Goal: Task Accomplishment & Management: Manage account settings

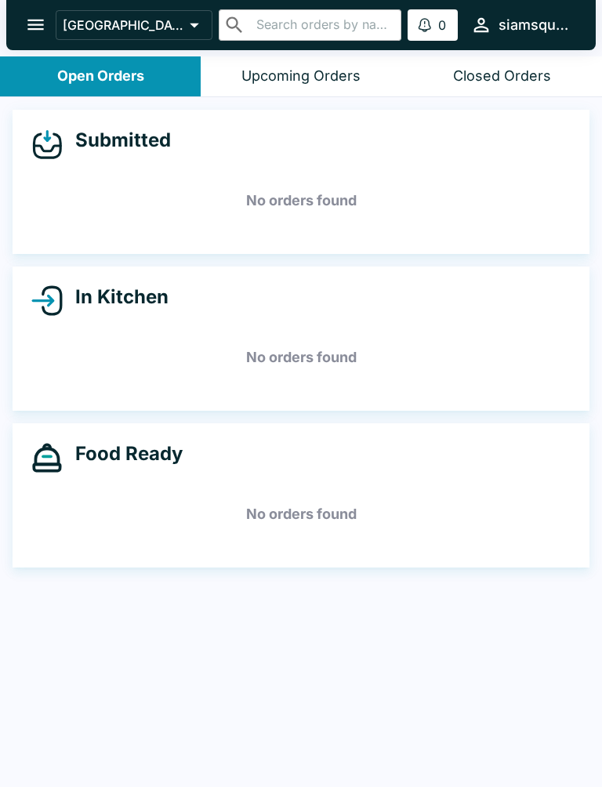
scroll to position [2, 0]
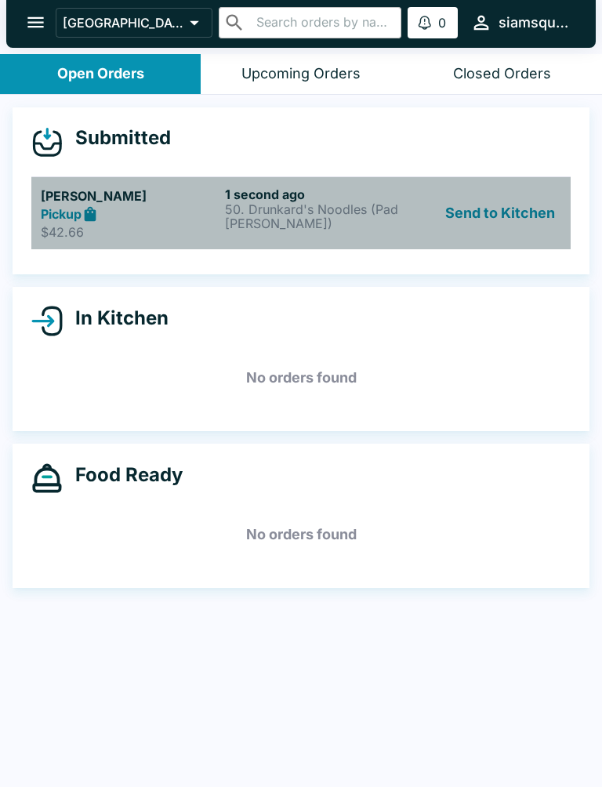
click at [91, 213] on icon at bounding box center [91, 213] width 12 height 15
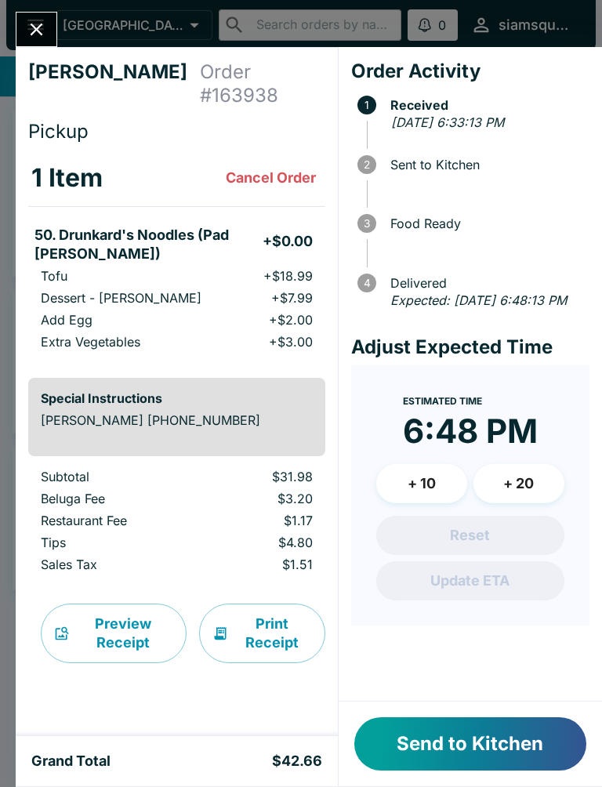
click at [497, 751] on button "Send to Kitchen" at bounding box center [470, 744] width 232 height 53
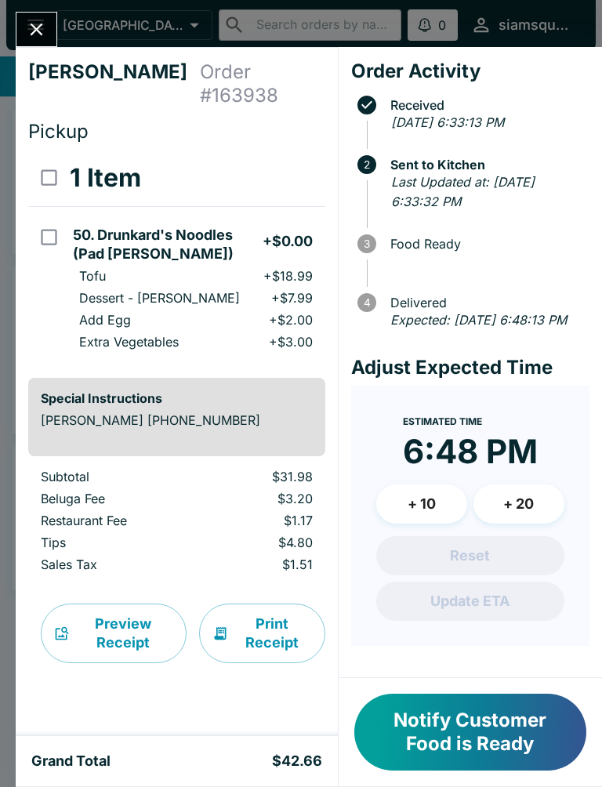
click at [35, 38] on icon "Close" at bounding box center [36, 29] width 21 height 21
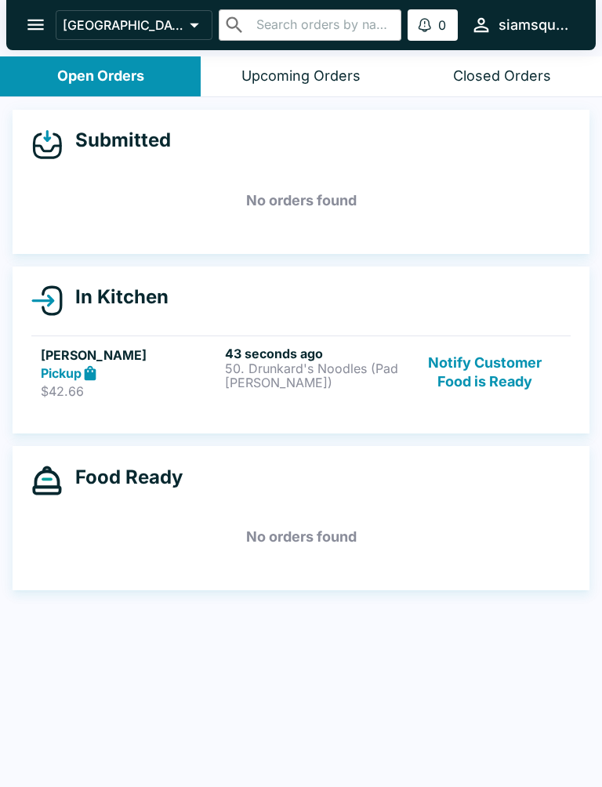
click at [175, 391] on p "$42.66" at bounding box center [130, 391] width 178 height 16
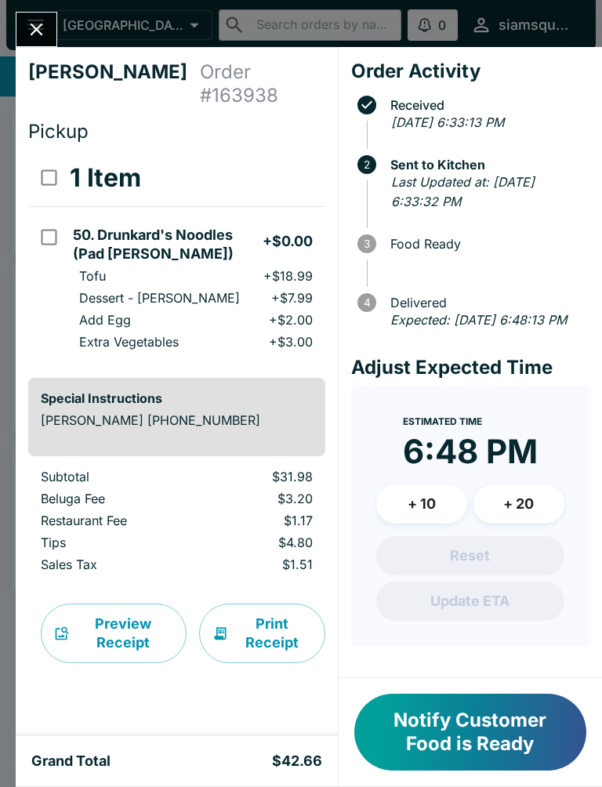
click at [31, 19] on icon "Close" at bounding box center [36, 29] width 21 height 21
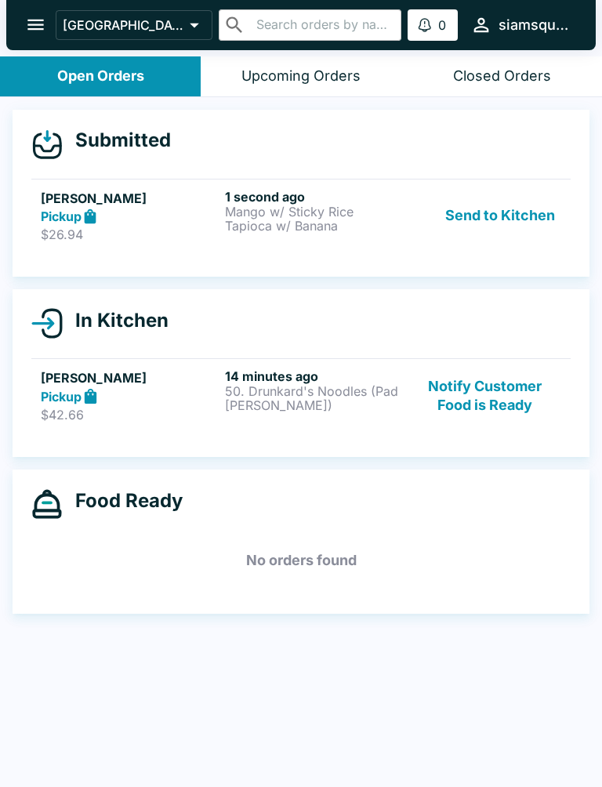
click at [108, 85] on button "Open Orders" at bounding box center [100, 76] width 201 height 40
click at [193, 408] on p "$42.66" at bounding box center [130, 415] width 178 height 16
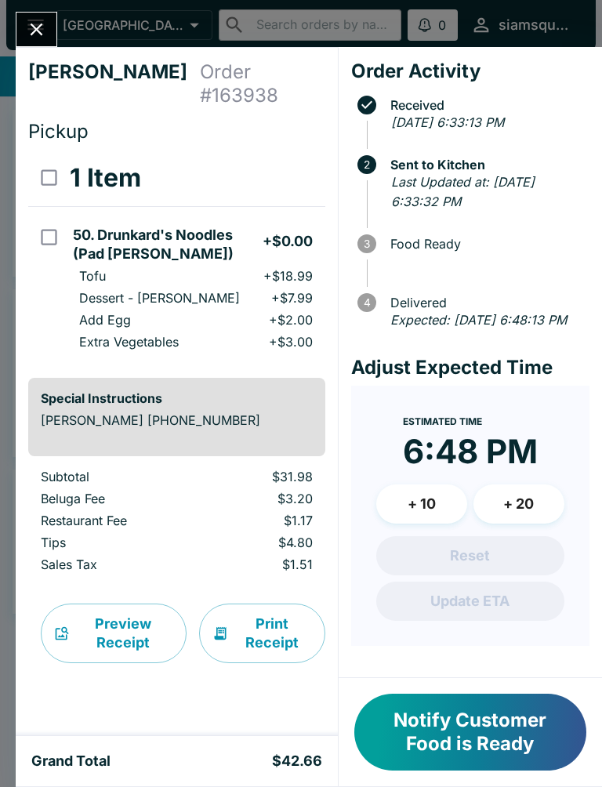
click at [41, 37] on icon "Close" at bounding box center [36, 29] width 21 height 21
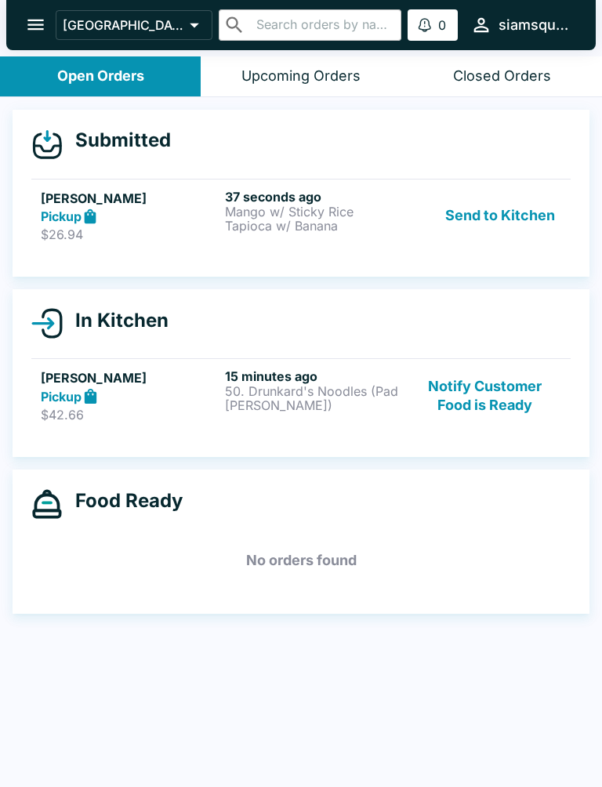
click at [235, 402] on p "50. Drunkard's Noodles (Pad [PERSON_NAME])" at bounding box center [314, 398] width 178 height 28
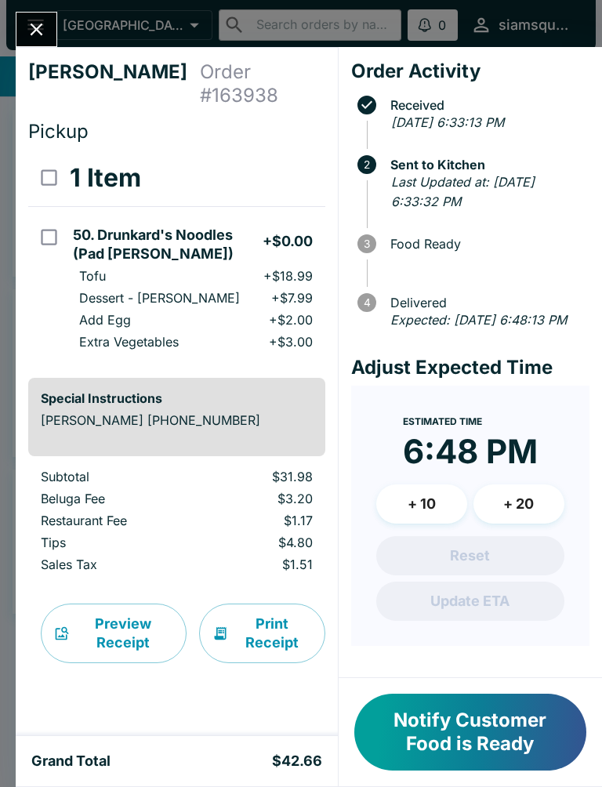
click at [30, 33] on icon "Close" at bounding box center [36, 29] width 21 height 21
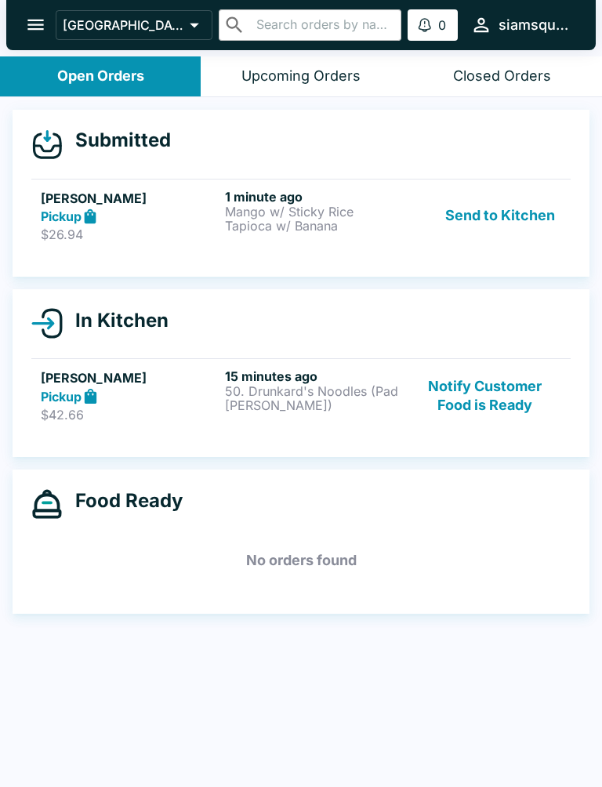
click at [45, 398] on strong "Pickup" at bounding box center [61, 397] width 41 height 16
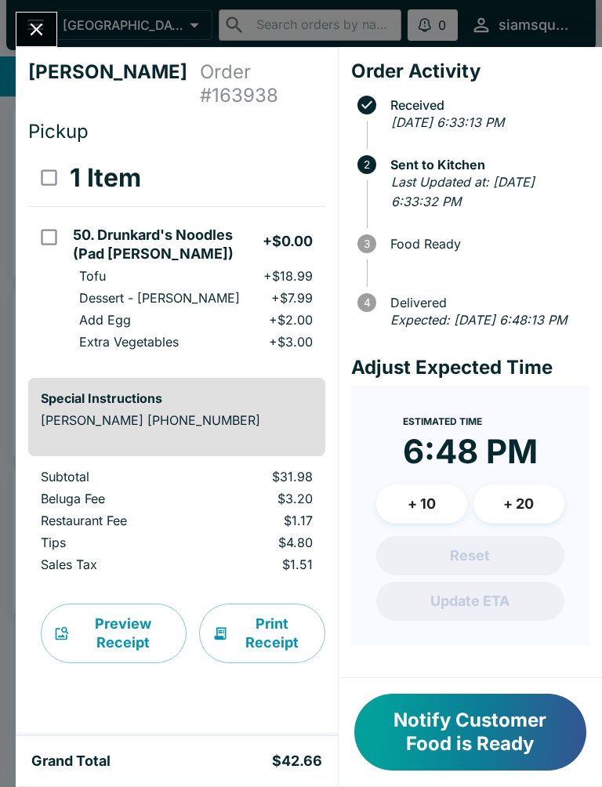
click at [30, 32] on icon "Close" at bounding box center [36, 29] width 21 height 21
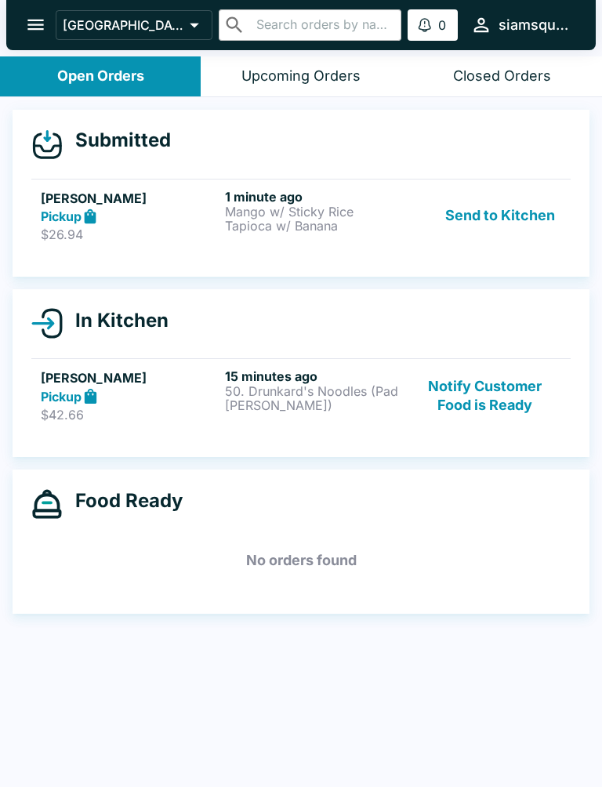
click at [68, 223] on strong "Pickup" at bounding box center [61, 217] width 41 height 16
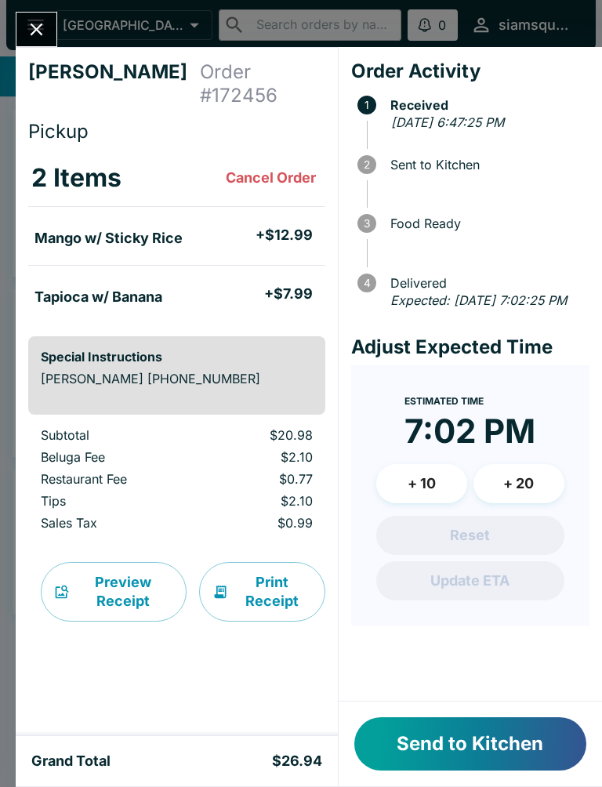
click at [420, 760] on button "Send to Kitchen" at bounding box center [470, 744] width 232 height 53
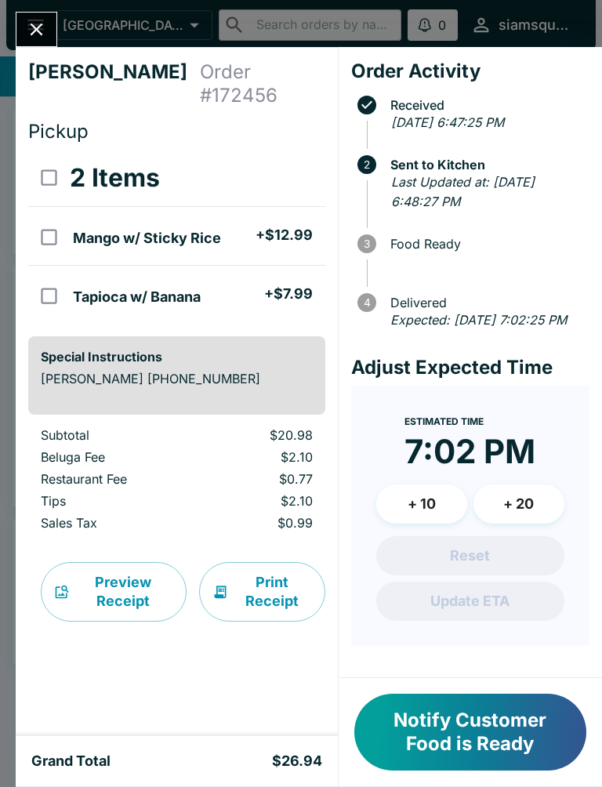
click at [39, 25] on icon "Close" at bounding box center [36, 29] width 21 height 21
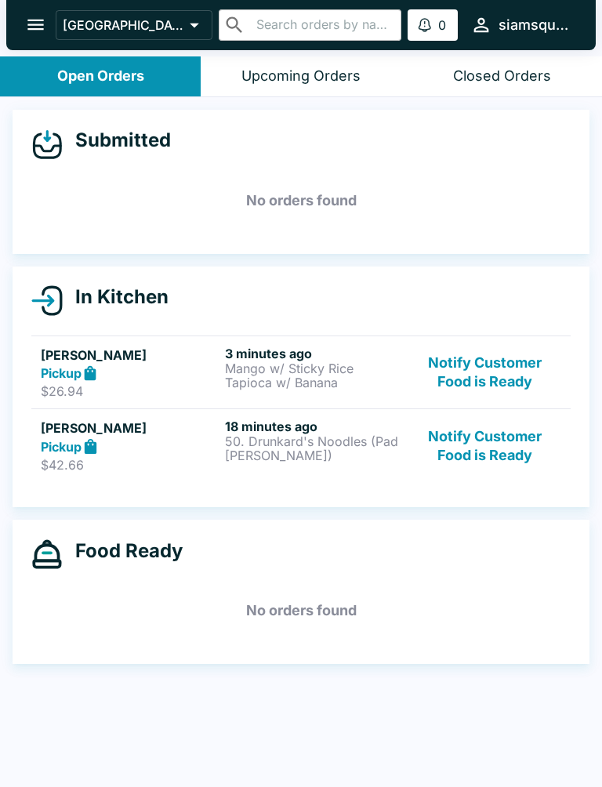
click at [485, 457] on button "Notify Customer Food is Ready" at bounding box center [485, 446] width 152 height 54
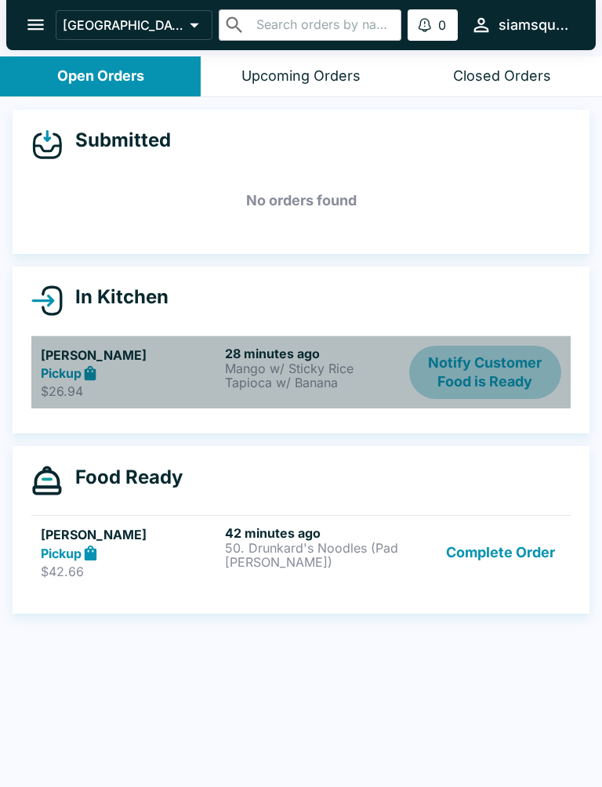
click at [468, 391] on button "Notify Customer Food is Ready" at bounding box center [485, 373] width 152 height 54
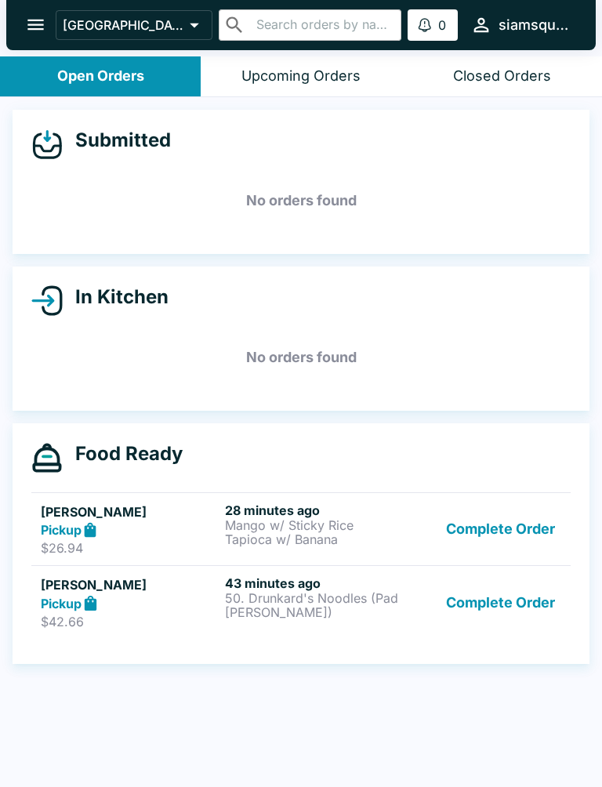
click at [466, 607] on button "Complete Order" at bounding box center [501, 603] width 122 height 54
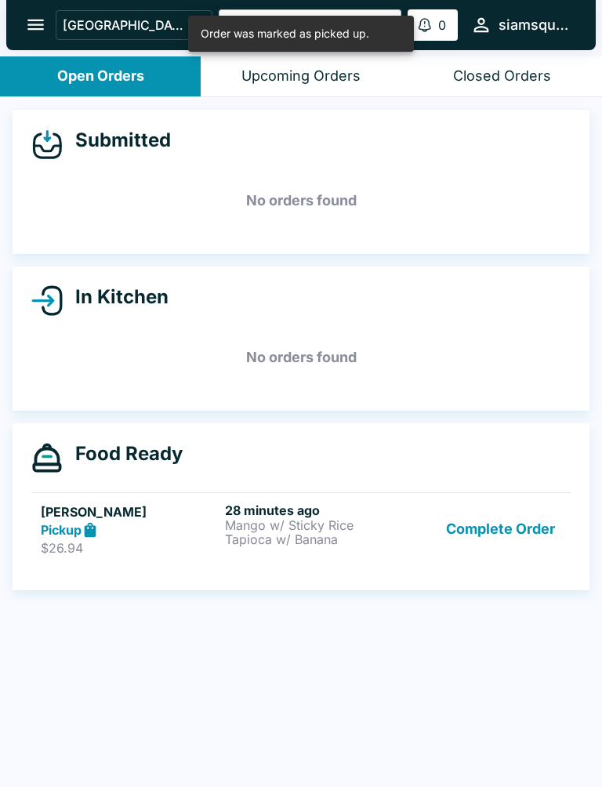
click at [474, 512] on button "Complete Order" at bounding box center [501, 530] width 122 height 54
